Goal: Navigation & Orientation: Find specific page/section

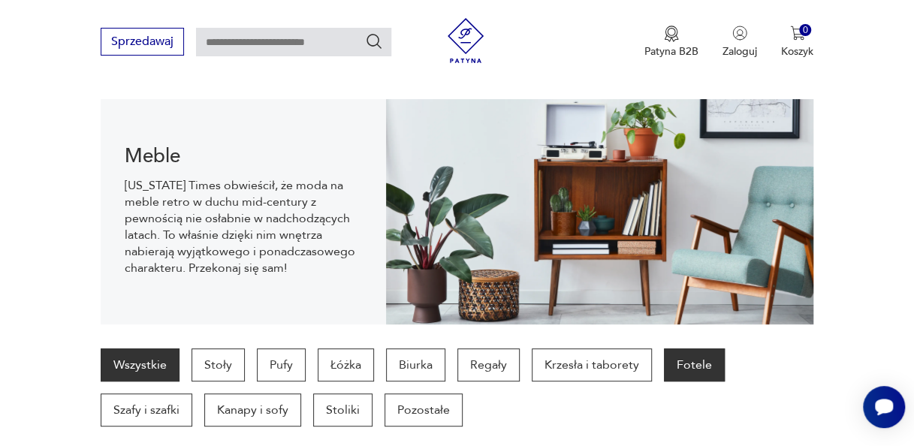
click at [698, 362] on p "Fotele" at bounding box center [694, 364] width 61 height 33
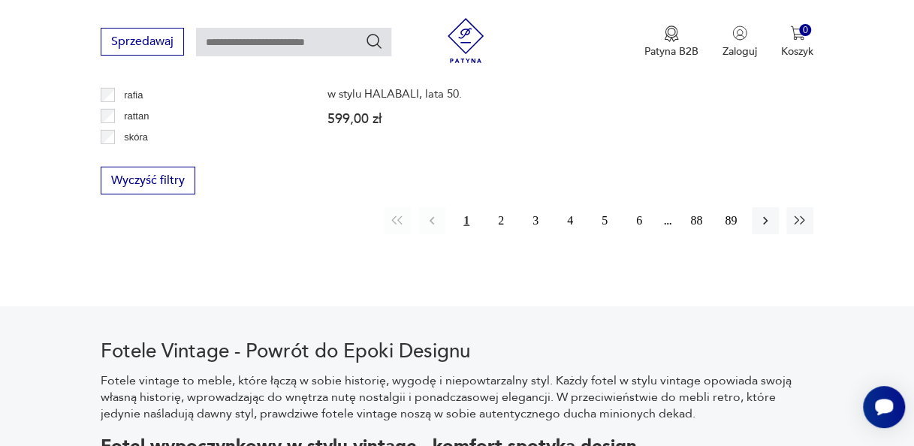
scroll to position [2280, 0]
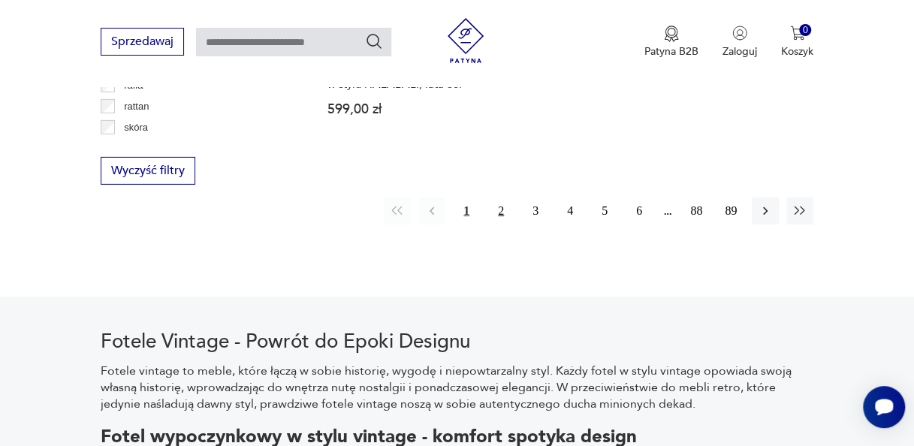
click at [500, 198] on button "2" at bounding box center [500, 211] width 27 height 27
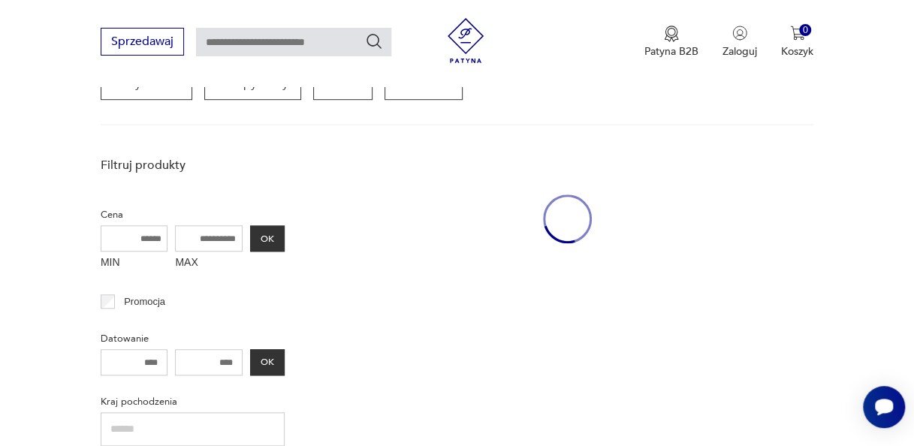
scroll to position [398, 0]
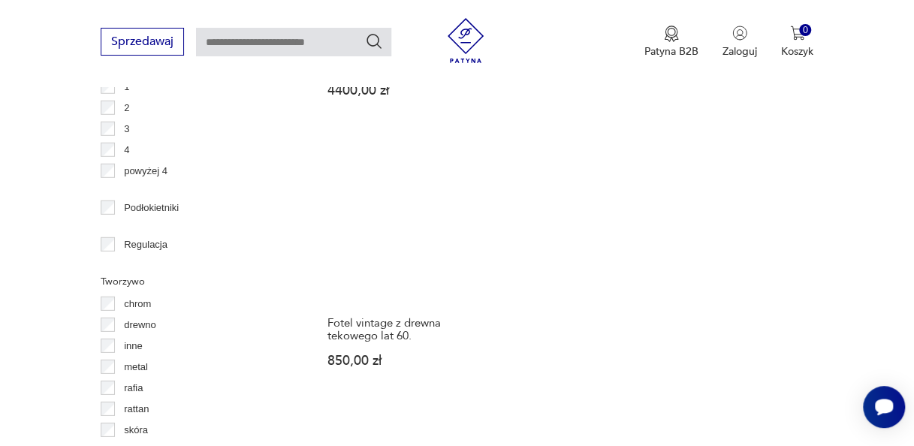
scroll to position [1998, 0]
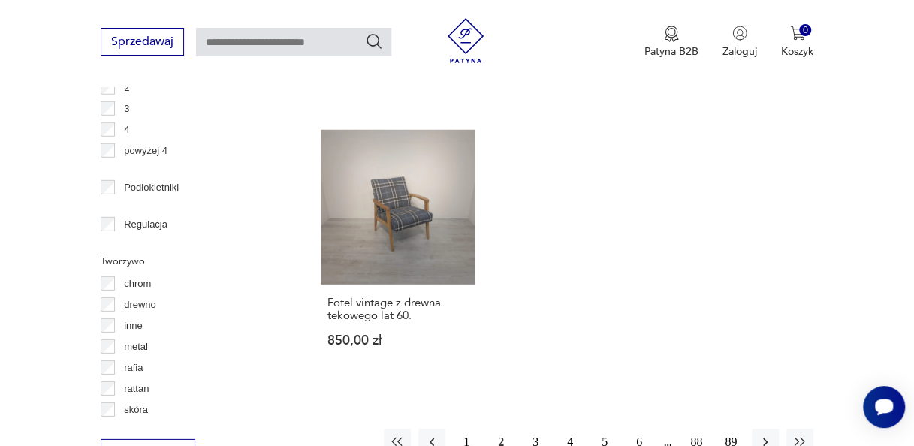
click at [534, 429] on button "3" at bounding box center [535, 442] width 27 height 27
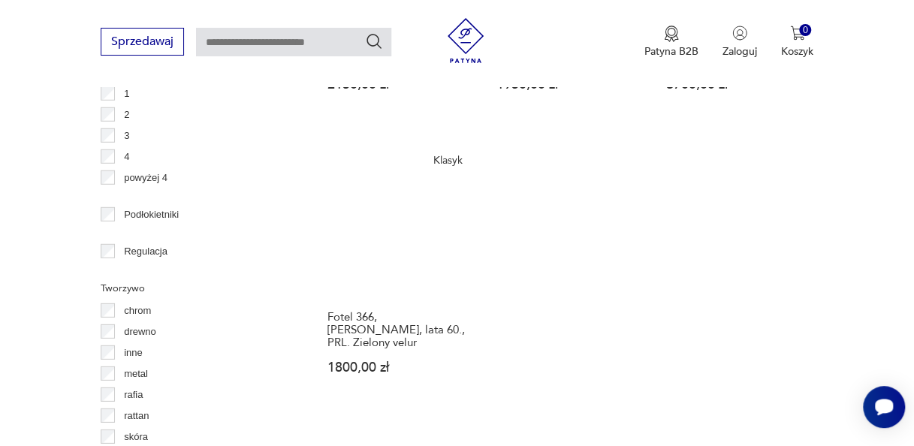
scroll to position [1980, 0]
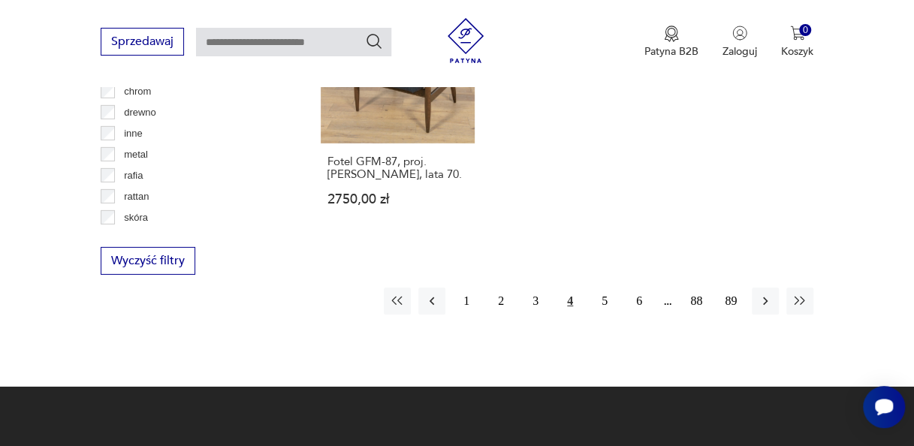
scroll to position [2210, 0]
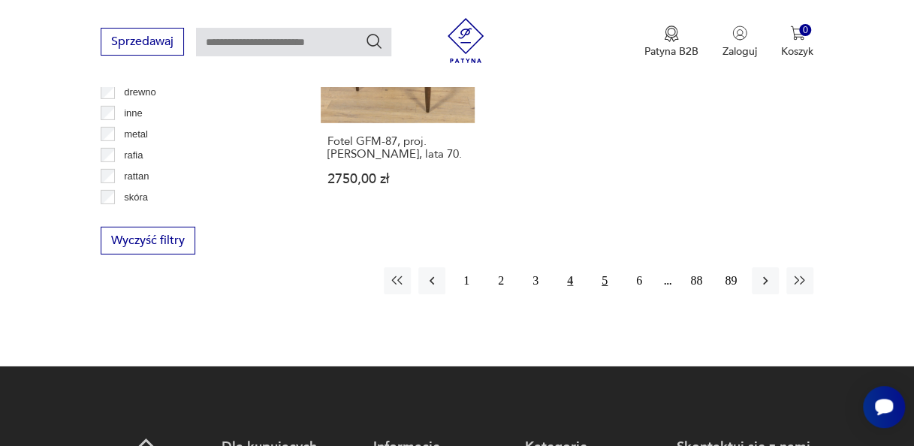
click at [604, 281] on button "5" at bounding box center [604, 280] width 27 height 27
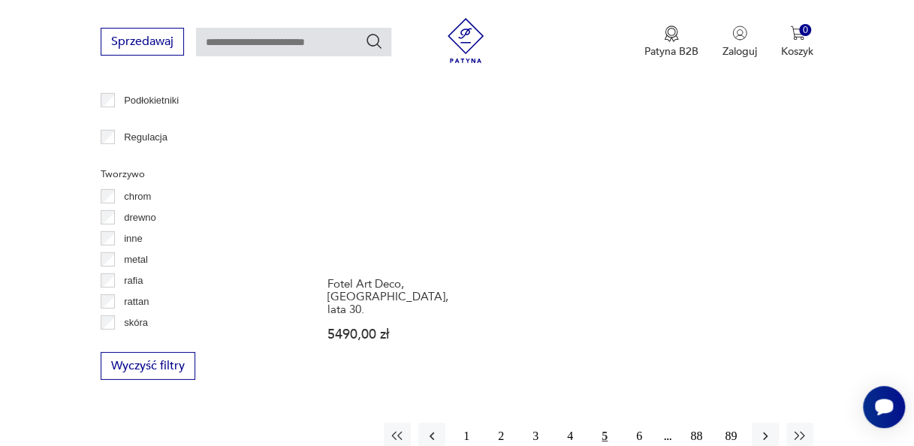
scroll to position [2090, 0]
